Goal: Transaction & Acquisition: Purchase product/service

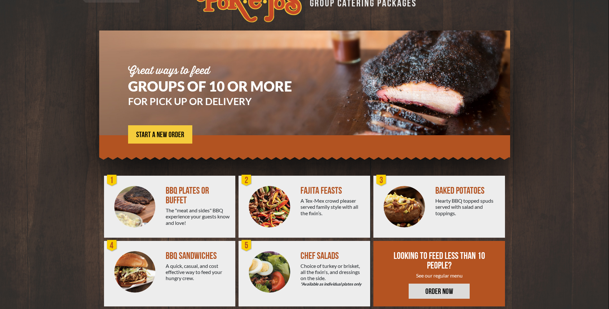
scroll to position [30, 0]
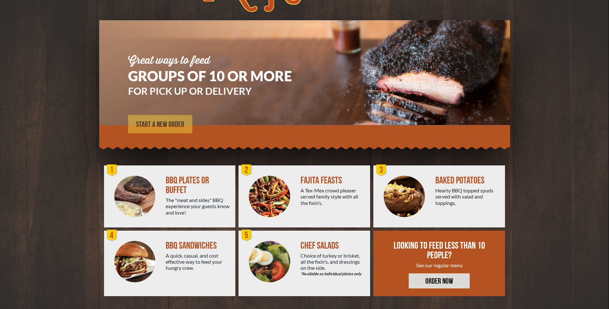
click at [170, 124] on span "START A NEW ORDER" at bounding box center [160, 125] width 48 height 8
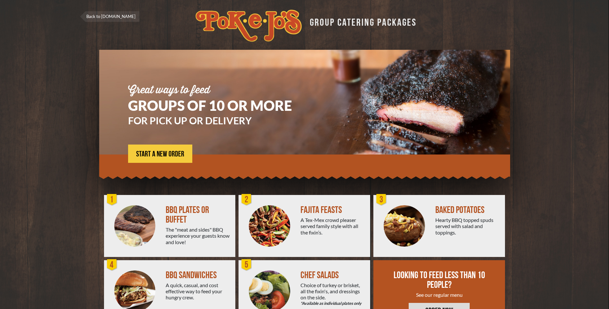
scroll to position [30, 0]
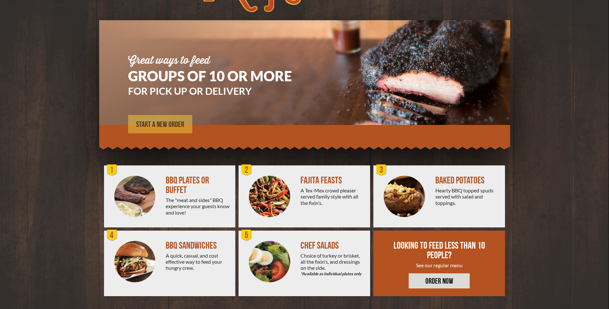
click at [157, 125] on span "START A NEW ORDER" at bounding box center [160, 125] width 48 height 8
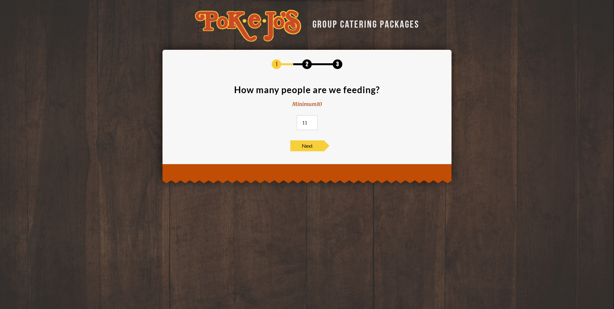
click at [311, 121] on input "11" at bounding box center [307, 122] width 21 height 15
click at [311, 121] on input "12" at bounding box center [307, 122] width 21 height 15
click at [311, 121] on input "13" at bounding box center [307, 122] width 21 height 15
click at [311, 121] on input "14" at bounding box center [307, 122] width 21 height 15
click at [311, 121] on input "15" at bounding box center [307, 122] width 21 height 15
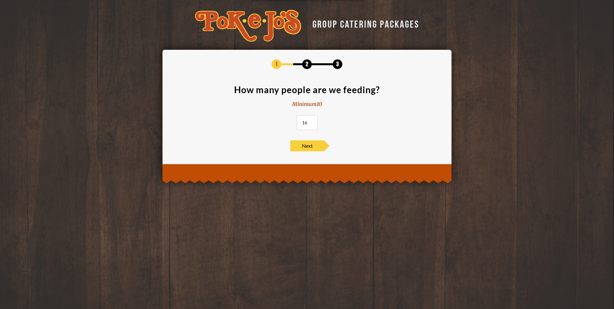
click at [311, 121] on input "16" at bounding box center [307, 122] width 21 height 15
click at [311, 121] on input "17" at bounding box center [307, 122] width 21 height 15
click at [311, 121] on input "18" at bounding box center [307, 122] width 21 height 15
click at [311, 121] on input "19" at bounding box center [307, 122] width 21 height 15
click at [311, 121] on input "20" at bounding box center [307, 122] width 21 height 15
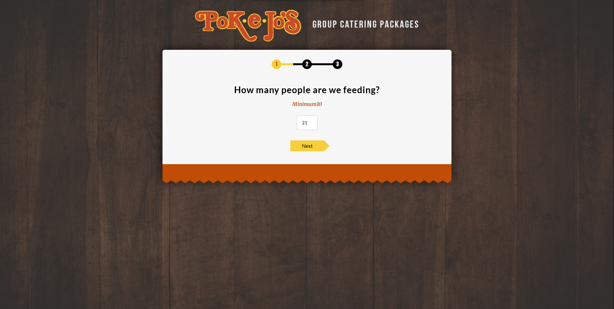
click at [311, 121] on input "21" at bounding box center [307, 122] width 21 height 15
click at [311, 121] on input "22" at bounding box center [307, 122] width 21 height 15
click at [311, 121] on input "23" at bounding box center [307, 122] width 21 height 15
type input "24"
click at [311, 121] on input "24" at bounding box center [307, 122] width 21 height 15
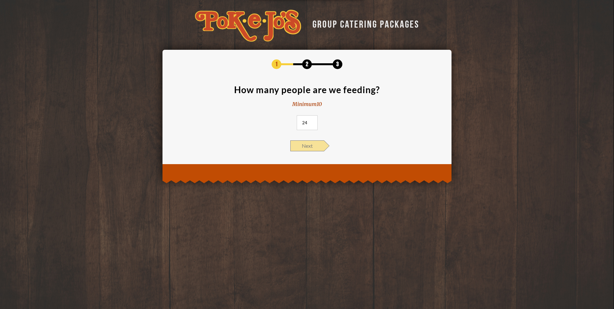
click at [302, 147] on span "Next" at bounding box center [307, 145] width 34 height 11
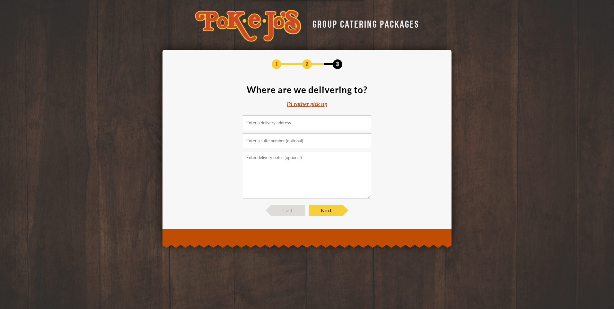
click at [303, 103] on div "I'd rather pick up" at bounding box center [307, 103] width 40 height 7
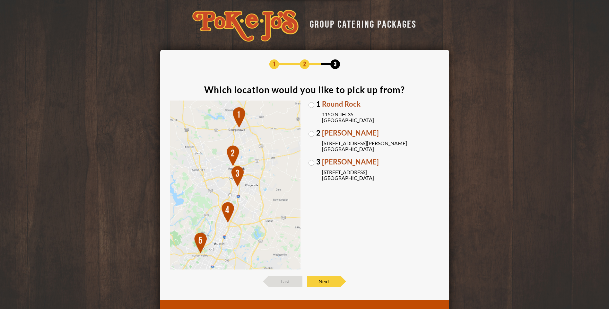
click at [313, 106] on label "1 Round Rock [STREET_ADDRESS]" at bounding box center [373, 111] width 131 height 22
click at [0, 0] on input "1 Round Rock [STREET_ADDRESS]" at bounding box center [0, 0] width 0 height 0
click at [322, 280] on span "Next" at bounding box center [324, 281] width 34 height 11
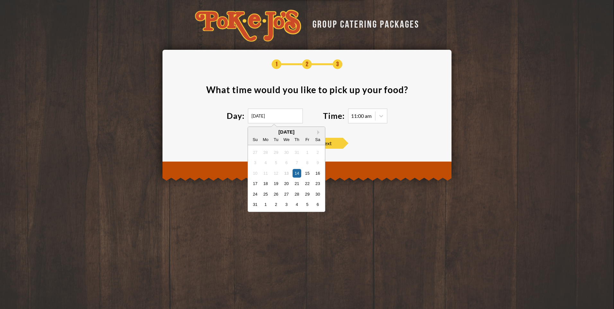
click at [280, 117] on input "[DATE]" at bounding box center [275, 115] width 55 height 15
click at [317, 130] on button "Next Month" at bounding box center [319, 132] width 4 height 4
click at [318, 153] on div "6" at bounding box center [317, 152] width 9 height 9
type input "[DATE]"
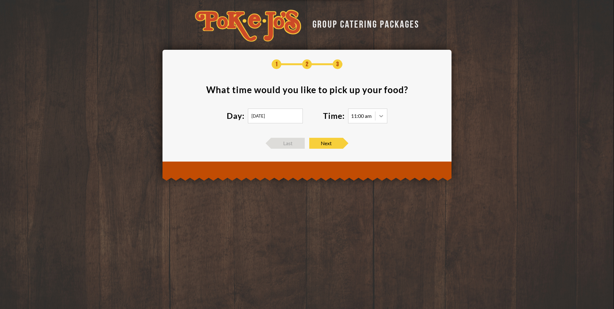
click at [381, 117] on icon at bounding box center [381, 116] width 6 height 6
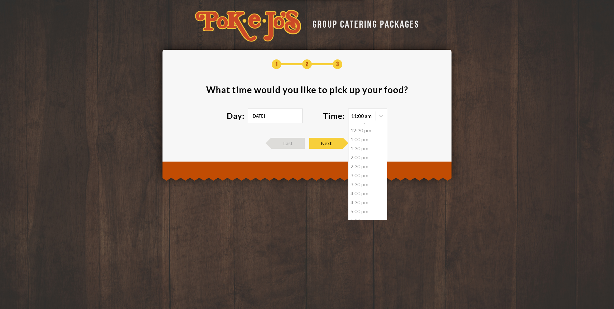
scroll to position [59, 0]
click at [363, 196] on div "6:00 pm" at bounding box center [367, 195] width 39 height 9
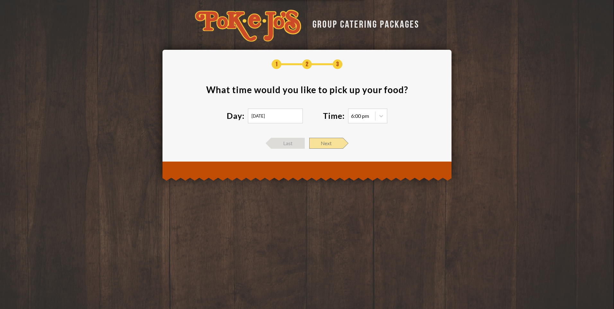
click at [334, 142] on span "Next" at bounding box center [326, 143] width 34 height 11
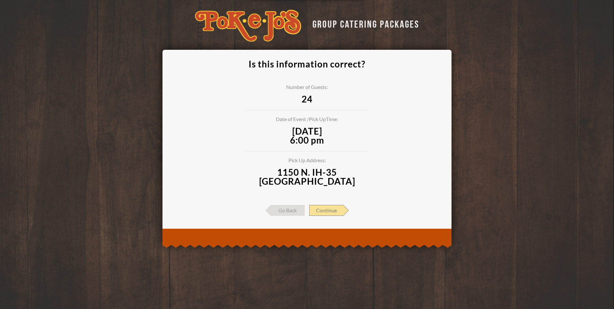
click at [331, 212] on span "Continue" at bounding box center [326, 210] width 34 height 11
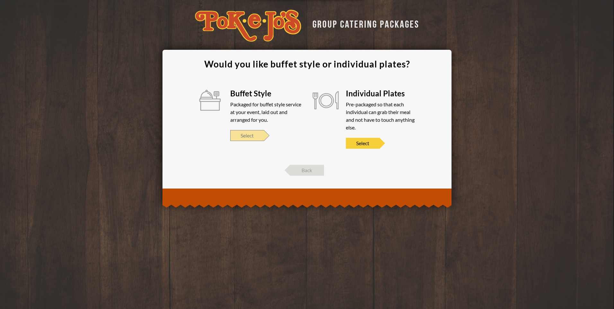
click at [250, 134] on span "Select" at bounding box center [247, 135] width 34 height 11
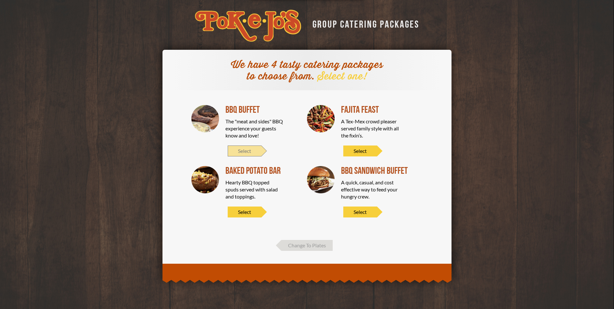
click at [243, 146] on span "Select" at bounding box center [245, 150] width 34 height 11
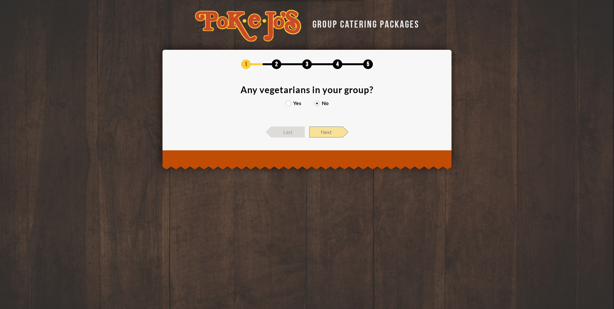
click at [332, 131] on span "Next" at bounding box center [326, 131] width 34 height 11
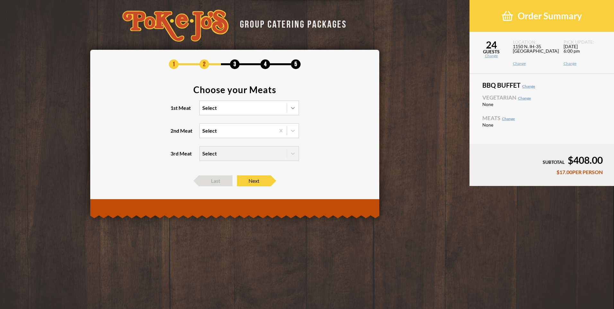
click at [291, 109] on icon at bounding box center [293, 108] width 6 height 6
click at [174, 111] on input "1st Meat Select" at bounding box center [174, 111] width 0 height 0
click at [281, 123] on div "Brisket" at bounding box center [249, 121] width 99 height 9
click at [174, 111] on input "1st Meat option Brisket focused, 1 of 6. 6 results available. Use Up and Down t…" at bounding box center [174, 111] width 0 height 0
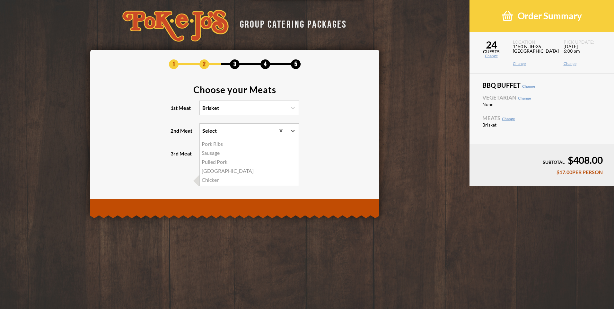
click at [228, 137] on div "option Pork Ribs focused, 1 of 5. 5 results available. Use Up and Down to choos…" at bounding box center [248, 130] width 99 height 15
click at [174, 134] on input "2nd Meat option Pork Ribs focused, 1 of 5. 5 results available. Use Up and Down…" at bounding box center [174, 134] width 0 height 0
click at [225, 152] on div "Sausage" at bounding box center [249, 152] width 99 height 9
click at [174, 134] on input "2nd Meat option Sausage focused, 2 of 5. 5 results available. Use Up and Down t…" at bounding box center [174, 134] width 0 height 0
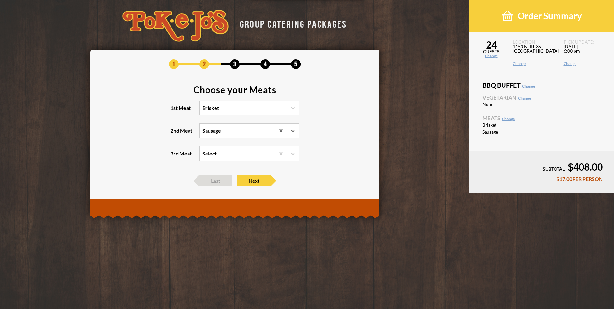
click at [263, 154] on div "Select" at bounding box center [237, 153] width 75 height 14
click at [174, 156] on input "3rd Meat Select" at bounding box center [174, 156] width 0 height 0
click at [324, 152] on section "Choose your Meats 1st Meat Brisket 2nd Meat Sausage 3rd Meat option Pork Ribs f…" at bounding box center [235, 127] width 270 height 84
click at [210, 180] on span "Last" at bounding box center [216, 180] width 34 height 11
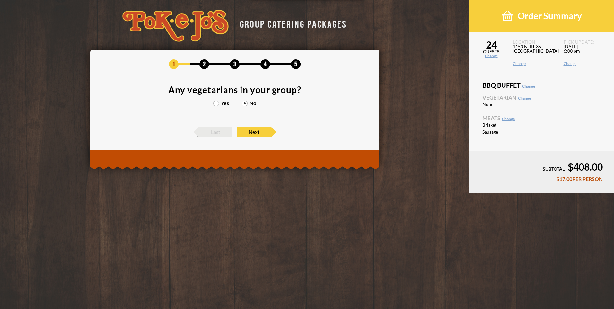
click at [213, 133] on span "Last" at bounding box center [216, 131] width 34 height 11
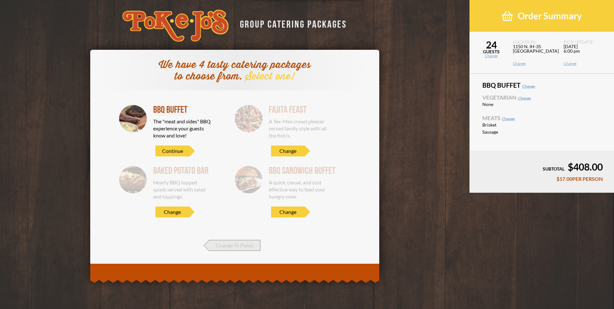
click at [224, 244] on span "Change To Plates" at bounding box center [234, 245] width 51 height 11
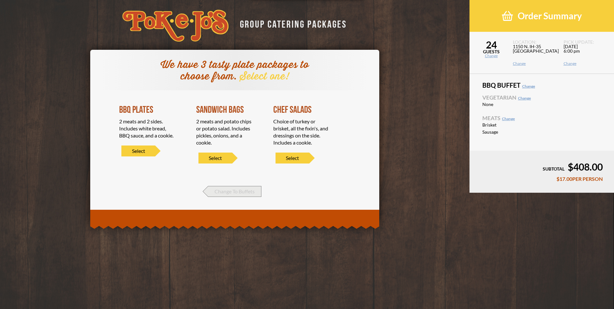
click at [253, 193] on span "Change To Buffets" at bounding box center [234, 191] width 53 height 11
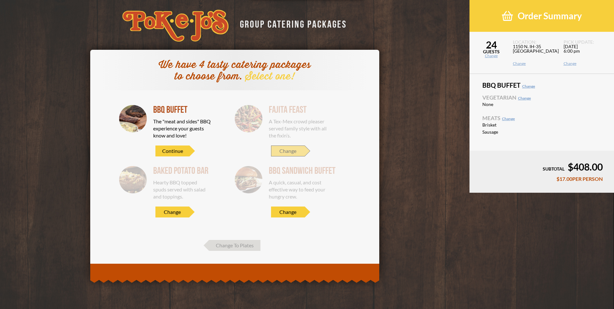
click at [291, 151] on span "Change" at bounding box center [288, 150] width 34 height 11
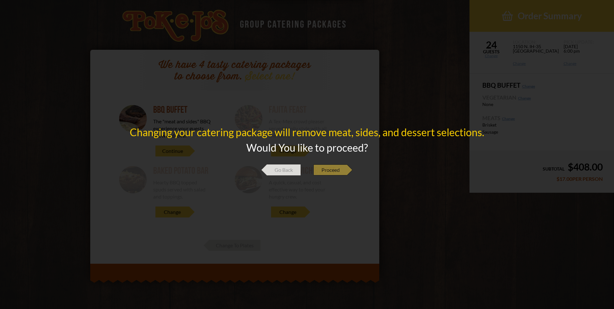
click at [327, 169] on span "Proceed" at bounding box center [330, 169] width 34 height 11
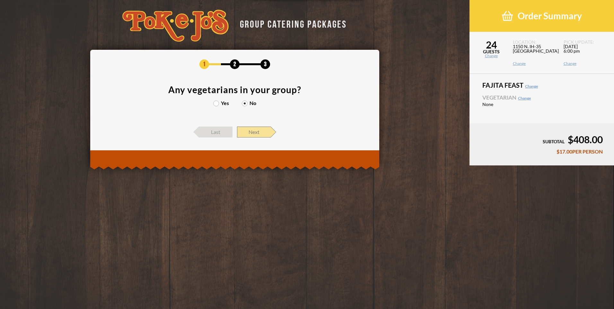
click at [262, 132] on span "Next" at bounding box center [254, 131] width 34 height 11
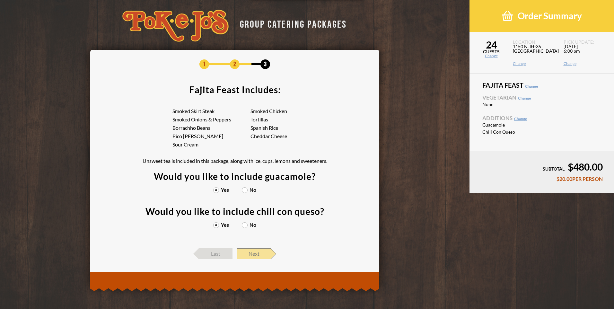
click at [254, 252] on span "Next" at bounding box center [254, 253] width 34 height 11
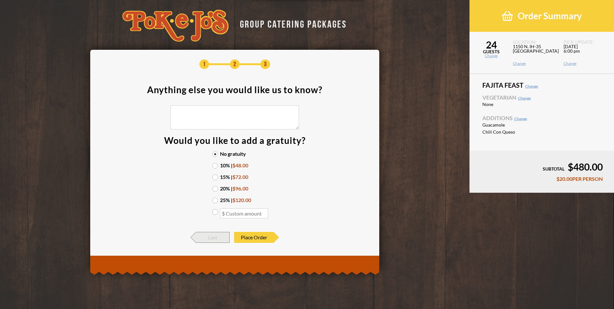
click at [210, 238] on span "Last" at bounding box center [213, 237] width 34 height 11
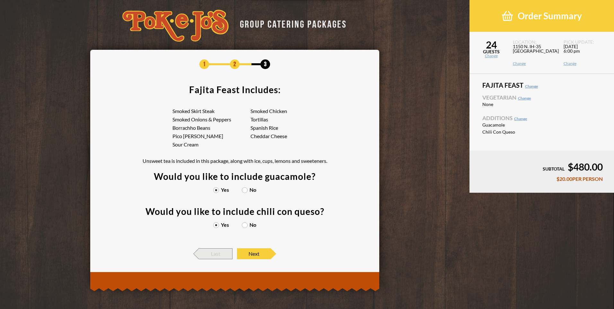
click at [214, 253] on span "Last" at bounding box center [216, 253] width 34 height 11
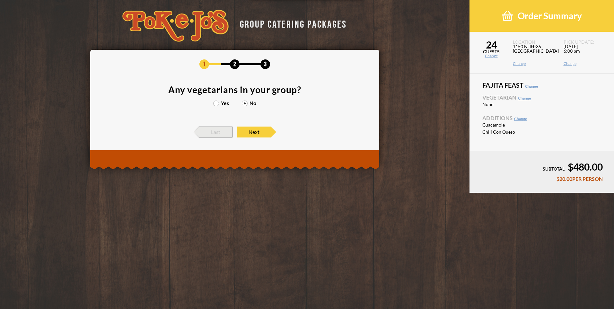
click at [215, 133] on span "Last" at bounding box center [216, 131] width 34 height 11
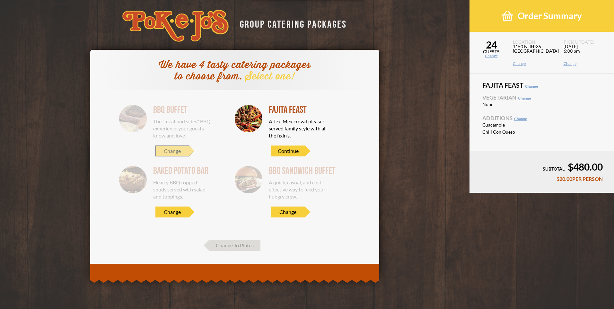
click at [173, 149] on span "Change" at bounding box center [172, 150] width 34 height 11
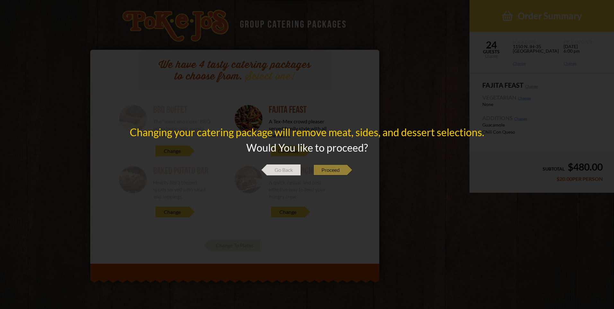
click at [341, 167] on span "Proceed" at bounding box center [330, 169] width 34 height 11
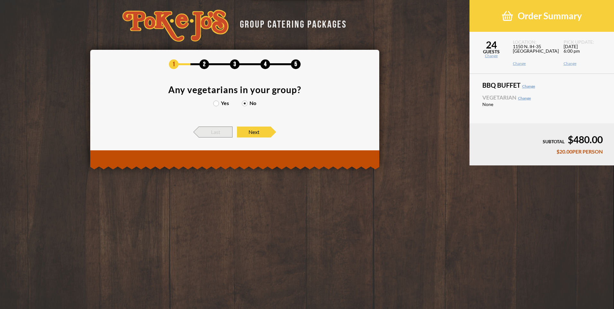
click at [217, 129] on span "Last" at bounding box center [216, 131] width 34 height 11
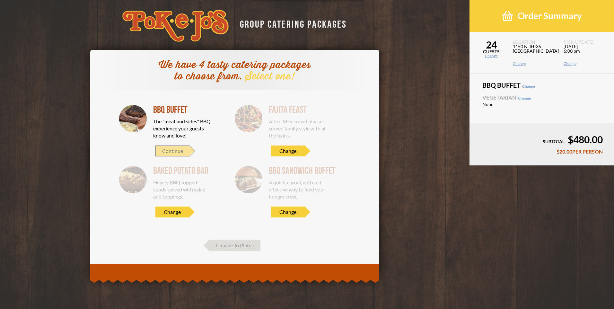
click at [181, 150] on span "Continue" at bounding box center [172, 150] width 34 height 11
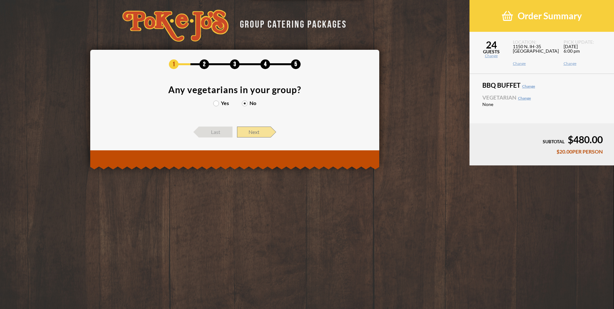
click at [260, 133] on span "Next" at bounding box center [254, 131] width 34 height 11
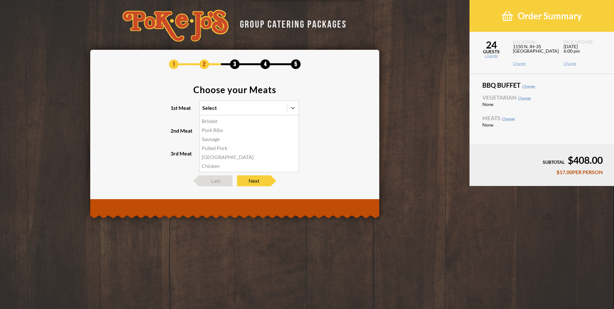
click at [236, 108] on div "Select" at bounding box center [243, 108] width 87 height 14
click at [174, 111] on input "1st Meat option Brisket focused, 1 of 6. 6 results available. Use Up and Down t…" at bounding box center [174, 111] width 0 height 0
click at [229, 122] on div "Brisket" at bounding box center [249, 121] width 99 height 9
click at [174, 111] on input "1st Meat option Brisket focused, 1 of 6. 6 results available. Use Up and Down t…" at bounding box center [174, 111] width 0 height 0
click at [232, 136] on div "Select" at bounding box center [237, 131] width 75 height 14
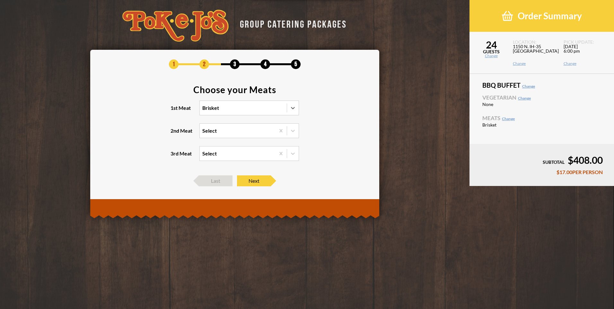
click at [174, 134] on input "2nd Meat Select" at bounding box center [174, 134] width 0 height 0
click at [186, 189] on div "1 2 3 4 5 Choose your Meats 1st Meat Brisket 2nd Meat option Chicken focused, 5…" at bounding box center [234, 123] width 289 height 146
click at [199, 180] on div "Last" at bounding box center [216, 180] width 34 height 11
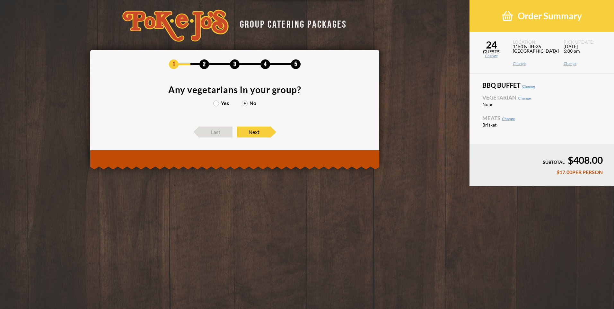
click at [212, 140] on div "1 2 3 4 5 Any vegetarians in your group? Yes No Last Next" at bounding box center [234, 98] width 289 height 97
click at [215, 129] on span "Last" at bounding box center [216, 131] width 34 height 11
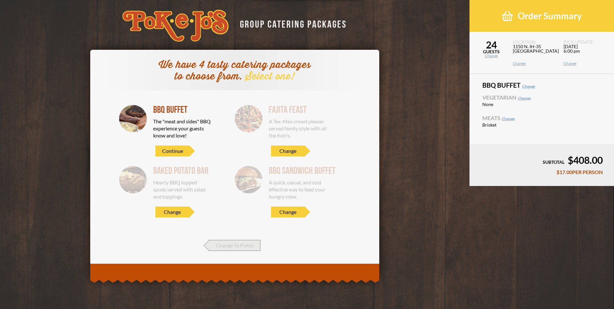
click at [219, 244] on span "Change To Plates" at bounding box center [234, 245] width 51 height 11
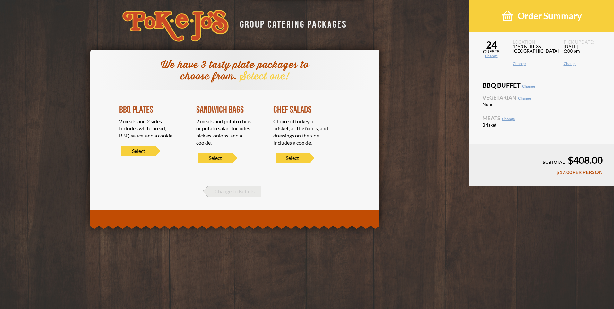
click at [225, 193] on span "Change To Buffets" at bounding box center [234, 191] width 53 height 11
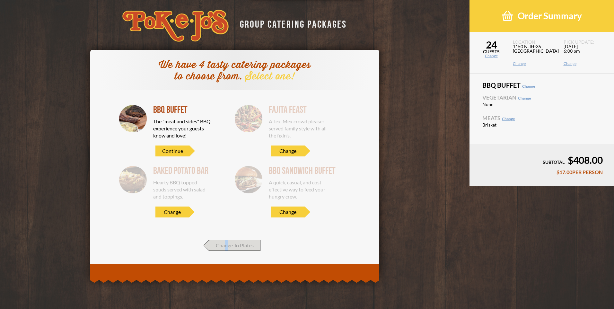
click at [226, 246] on span "Change To Plates" at bounding box center [234, 245] width 51 height 11
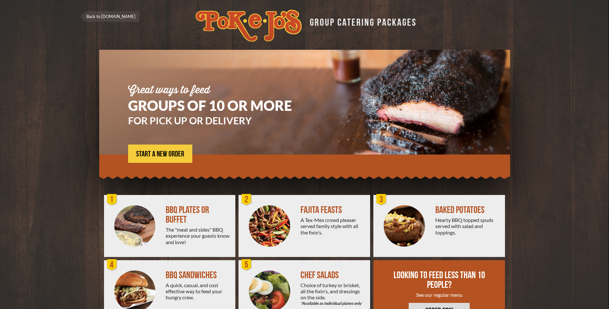
scroll to position [30, 0]
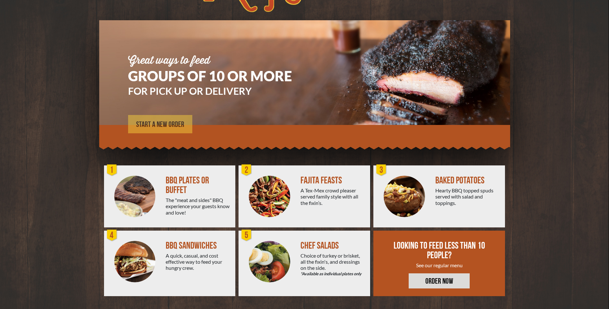
click at [164, 128] on span "START A NEW ORDER" at bounding box center [160, 125] width 48 height 8
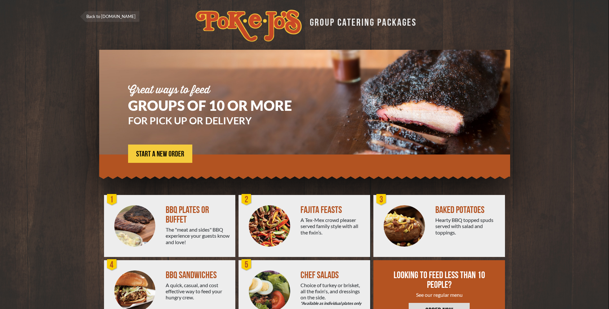
scroll to position [30, 0]
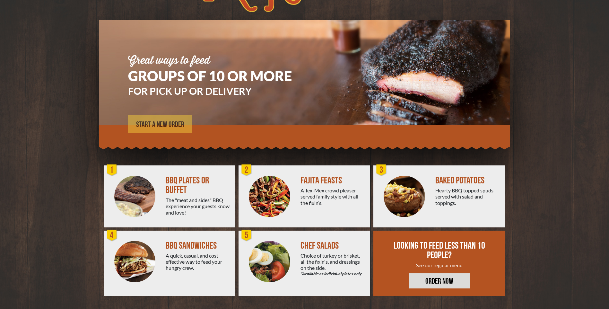
click at [158, 122] on span "START A NEW ORDER" at bounding box center [160, 125] width 48 height 8
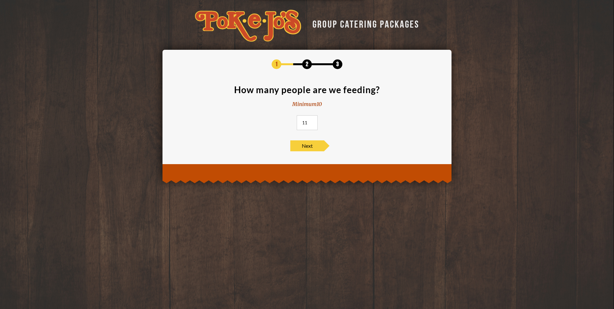
click at [311, 120] on input "11" at bounding box center [307, 122] width 21 height 15
click at [311, 120] on input "12" at bounding box center [307, 122] width 21 height 15
click at [311, 120] on input "13" at bounding box center [307, 122] width 21 height 15
click at [311, 120] on input "14" at bounding box center [307, 122] width 21 height 15
click at [311, 120] on input "15" at bounding box center [307, 122] width 21 height 15
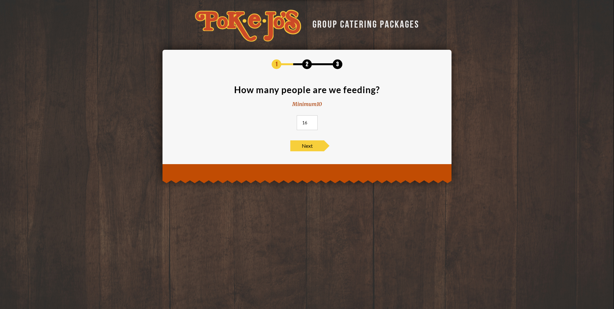
click at [311, 120] on input "16" at bounding box center [307, 122] width 21 height 15
click at [311, 120] on input "17" at bounding box center [307, 122] width 21 height 15
click at [311, 120] on input "18" at bounding box center [307, 122] width 21 height 15
click at [311, 120] on input "19" at bounding box center [307, 122] width 21 height 15
click at [311, 120] on input "20" at bounding box center [307, 122] width 21 height 15
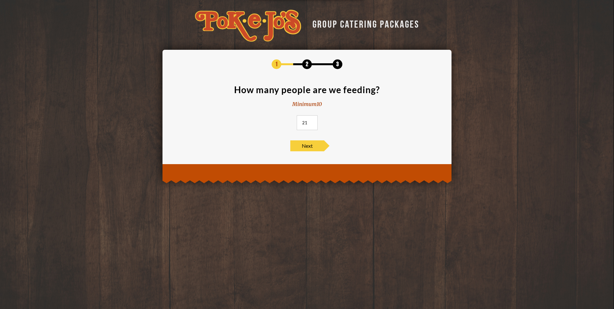
click at [311, 120] on input "21" at bounding box center [307, 122] width 21 height 15
click at [311, 120] on input "22" at bounding box center [307, 122] width 21 height 15
type input "23"
click at [311, 120] on input "23" at bounding box center [307, 122] width 21 height 15
click at [309, 148] on span "Next" at bounding box center [307, 145] width 34 height 11
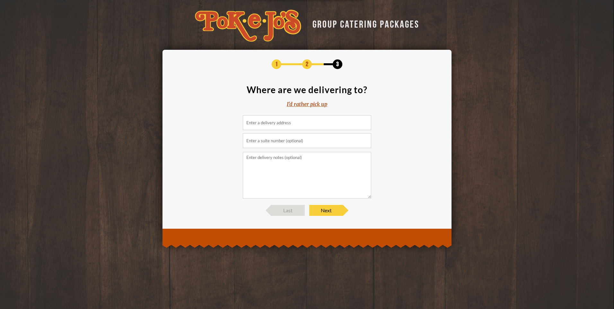
click at [306, 103] on div "I'd rather pick up" at bounding box center [307, 103] width 40 height 7
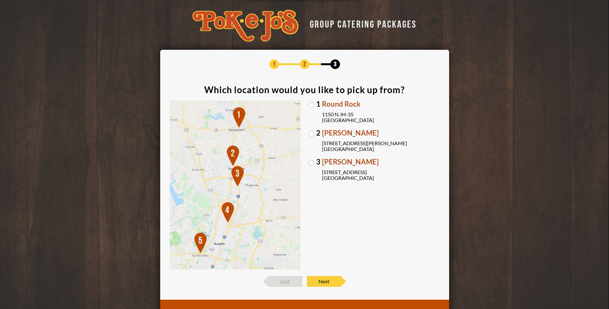
click at [312, 106] on label "1 Round Rock [STREET_ADDRESS]" at bounding box center [373, 111] width 131 height 22
click at [0, 0] on input "1 Round Rock [STREET_ADDRESS]" at bounding box center [0, 0] width 0 height 0
click at [327, 281] on span "Next" at bounding box center [324, 281] width 34 height 11
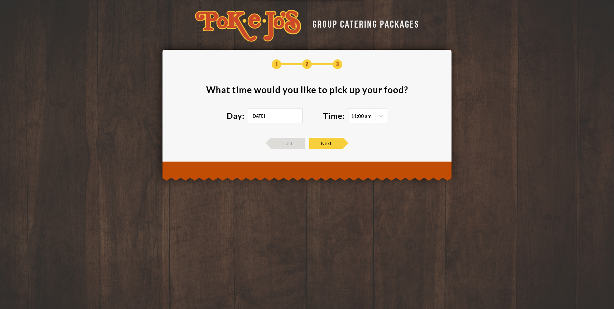
click at [297, 110] on input "[DATE]" at bounding box center [275, 115] width 55 height 15
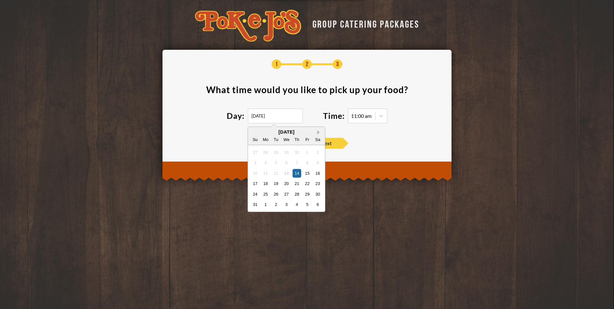
click at [320, 132] on button "Next Month" at bounding box center [319, 132] width 4 height 4
click at [319, 153] on div "6" at bounding box center [317, 152] width 9 height 9
type input "[DATE]"
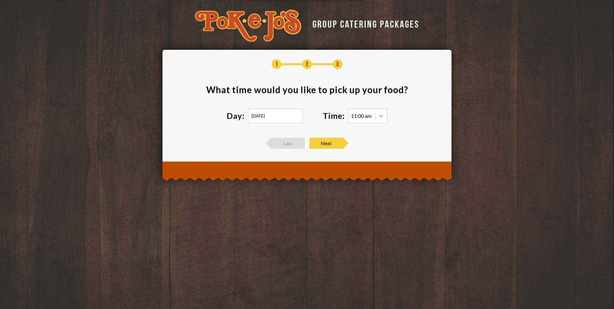
click at [382, 116] on icon at bounding box center [381, 116] width 4 height 2
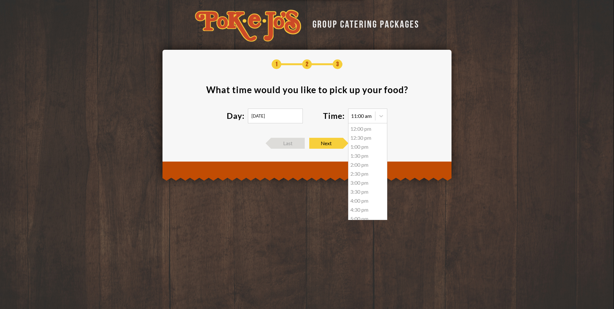
scroll to position [59, 0]
click at [364, 213] on div "7:00 pm" at bounding box center [367, 213] width 39 height 9
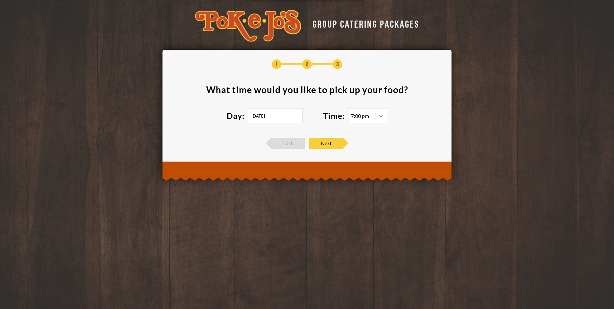
click at [380, 116] on icon at bounding box center [381, 116] width 4 height 2
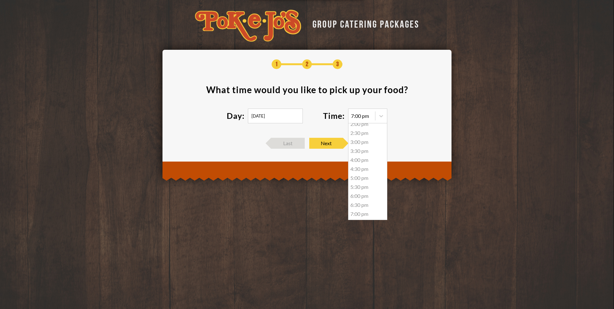
click at [365, 207] on div "6:30 pm" at bounding box center [367, 204] width 39 height 9
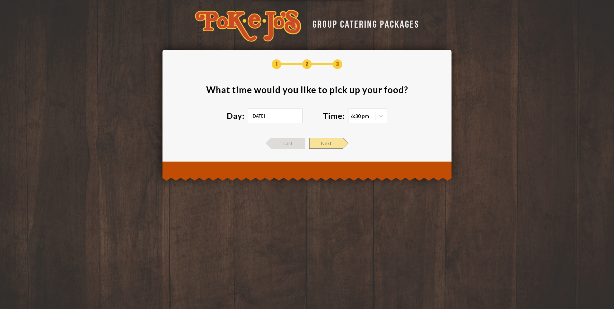
click at [328, 142] on span "Next" at bounding box center [326, 143] width 34 height 11
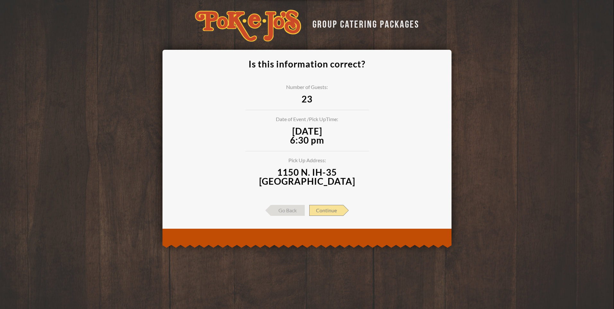
click at [336, 214] on span "Continue" at bounding box center [326, 210] width 34 height 11
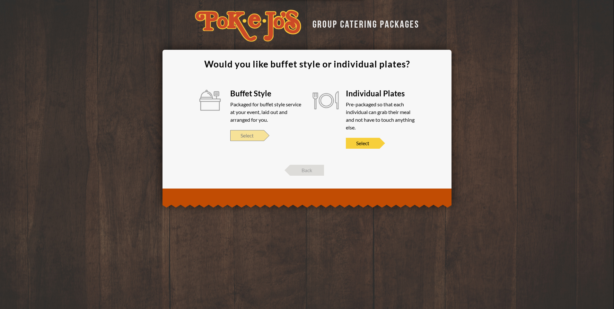
click at [257, 134] on span "Select" at bounding box center [247, 135] width 34 height 11
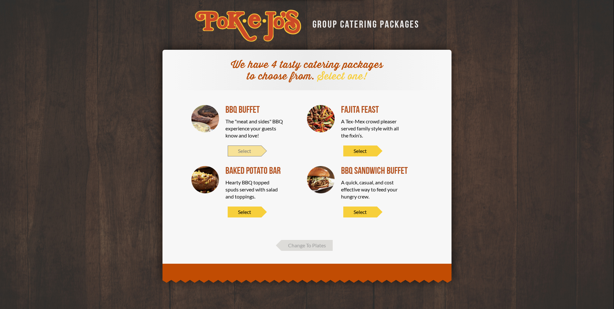
click at [247, 150] on span "Select" at bounding box center [245, 150] width 34 height 11
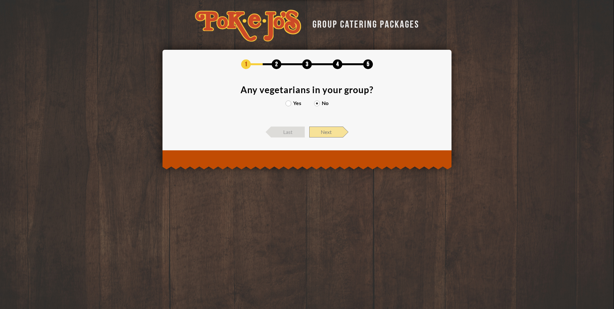
click at [320, 134] on span "Next" at bounding box center [326, 131] width 34 height 11
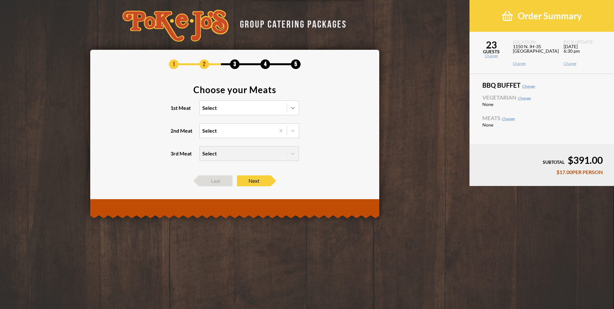
click at [292, 112] on div at bounding box center [293, 108] width 12 height 12
click at [174, 111] on input "1st Meat Select" at bounding box center [174, 111] width 0 height 0
click at [279, 120] on div "Brisket" at bounding box center [249, 121] width 99 height 9
click at [174, 111] on input "1st Meat option Brisket focused, 1 of 6. 6 results available. Use Up and Down t…" at bounding box center [174, 111] width 0 height 0
click at [260, 134] on div "Select" at bounding box center [237, 131] width 75 height 14
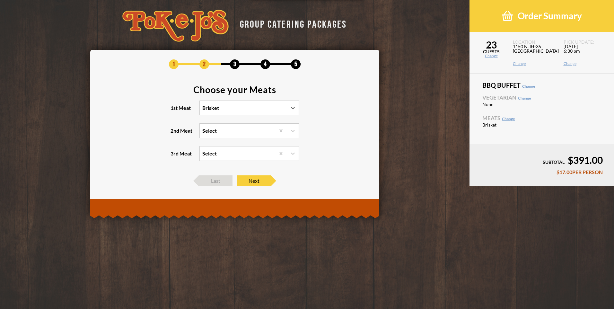
click at [174, 134] on input "2nd Meat Select" at bounding box center [174, 134] width 0 height 0
click at [246, 151] on div "Sausage" at bounding box center [249, 152] width 99 height 9
click at [174, 134] on input "2nd Meat option Sausage focused, 2 of 5. 5 results available. Use Up and Down t…" at bounding box center [174, 134] width 0 height 0
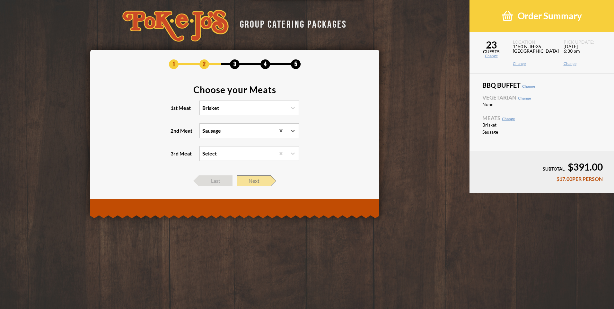
click at [253, 179] on span "Next" at bounding box center [254, 180] width 34 height 11
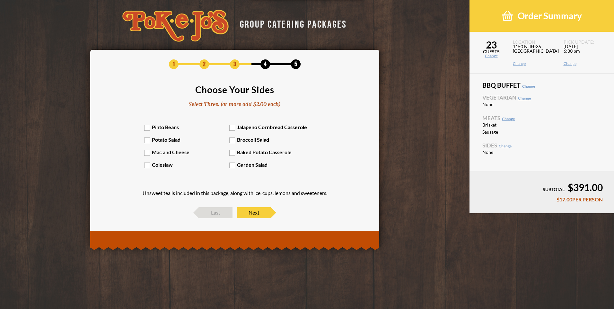
click at [232, 152] on label "Baked Potato Casserole" at bounding box center [271, 152] width 85 height 6
click at [0, 0] on input "Baked Potato Casserole" at bounding box center [0, 0] width 0 height 0
click at [148, 126] on label "Pinto Beans" at bounding box center [186, 127] width 85 height 6
click at [0, 0] on input "Pinto Beans" at bounding box center [0, 0] width 0 height 0
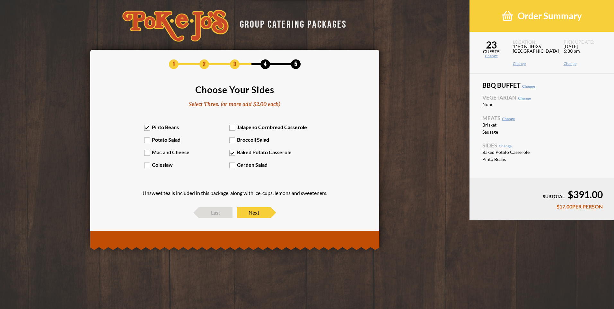
click at [146, 164] on label "Coleslaw" at bounding box center [186, 164] width 85 height 6
click at [0, 0] on input "Coleslaw" at bounding box center [0, 0] width 0 height 0
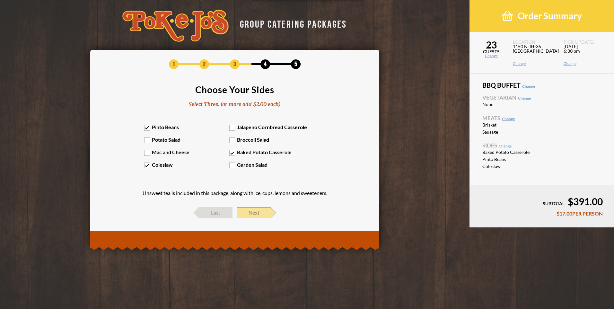
click at [251, 212] on span "Next" at bounding box center [254, 212] width 34 height 11
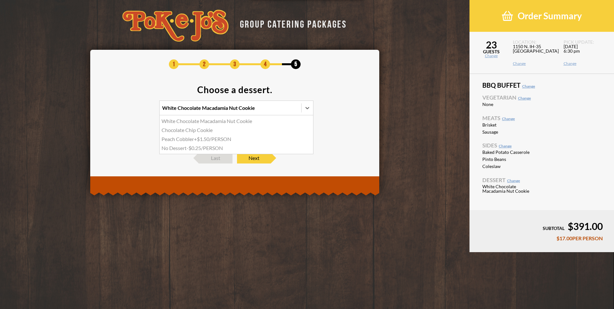
click at [257, 110] on div "White Chocolate Macadamia Nut Cookie" at bounding box center [231, 108] width 142 height 14
click at [134, 111] on input "option White Chocolate Macadamia Nut Cookie focused, 1 of 4. 4 results availabl…" at bounding box center [134, 111] width 0 height 0
click at [208, 131] on div "Chocolate Chip Cookie" at bounding box center [236, 129] width 153 height 9
click at [134, 111] on input "option Chocolate Chip Cookie focused, 2 of 4. 4 results available. Use Up and D…" at bounding box center [134, 111] width 0 height 0
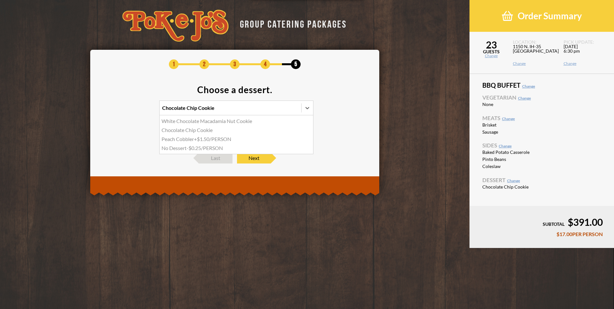
click at [236, 109] on div "Chocolate Chip Cookie" at bounding box center [231, 108] width 142 height 14
click at [134, 111] on input "option Chocolate Chip Cookie, selected. option White Chocolate Macadamia Nut Co…" at bounding box center [134, 111] width 0 height 0
click at [334, 118] on section "Choose a dessert. Chocolate Chip Cookie Select" at bounding box center [235, 115] width 270 height 61
click at [281, 134] on div "Select" at bounding box center [225, 131] width 130 height 14
click at [134, 134] on input "Select" at bounding box center [134, 134] width 0 height 0
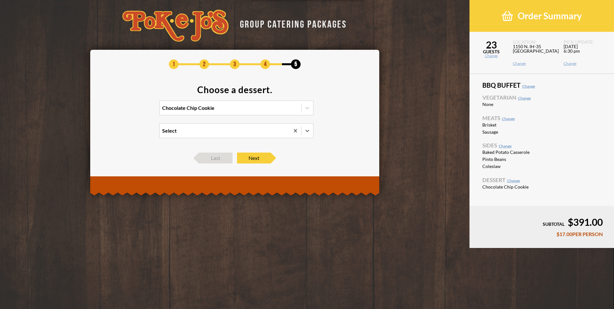
click at [281, 131] on div "Select" at bounding box center [225, 131] width 130 height 14
click at [134, 134] on input "0 results available. Select is focused , press Down to open the menu, Select" at bounding box center [134, 134] width 0 height 0
click at [263, 156] on span "Next" at bounding box center [254, 157] width 34 height 11
